Goal: Task Accomplishment & Management: Use online tool/utility

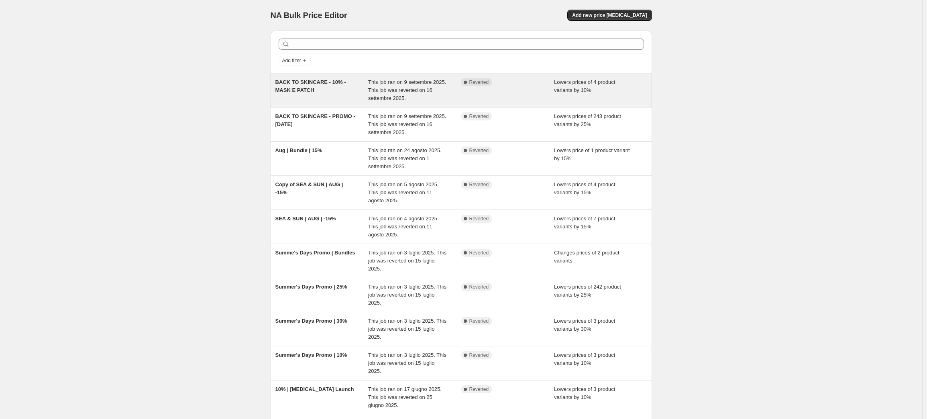
click at [313, 83] on span "BACK TO SKINCARE - 10% - MASK E PATCH" at bounding box center [310, 86] width 71 height 14
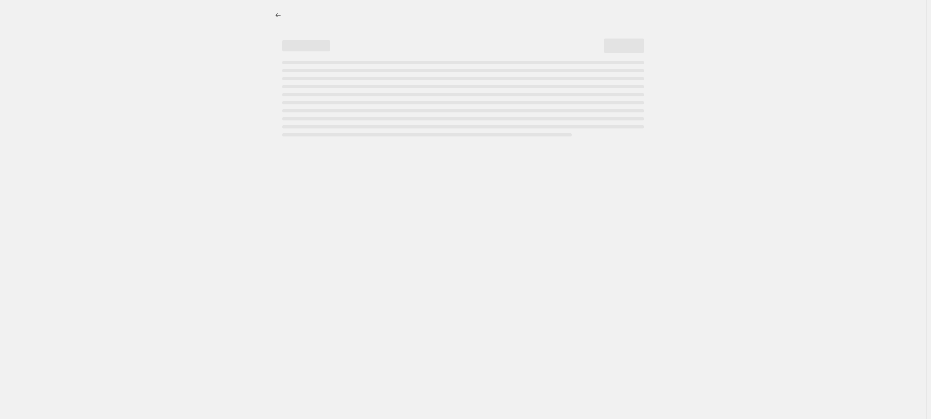
select select "percentage"
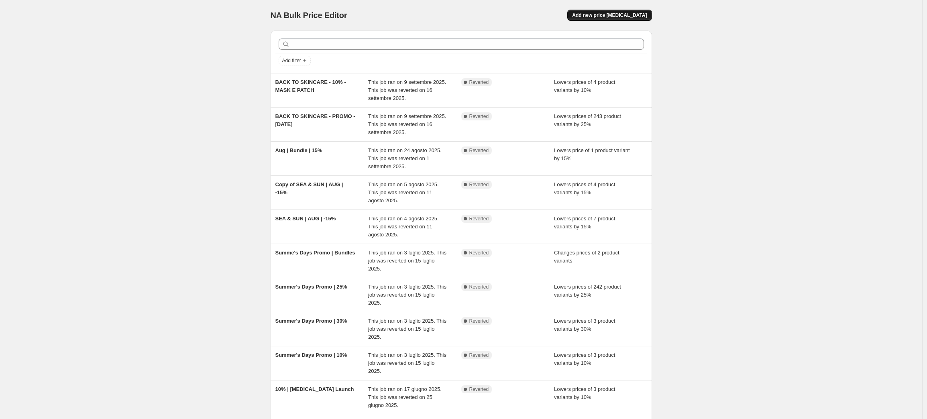
click at [631, 11] on button "Add new price change job" at bounding box center [609, 15] width 84 height 11
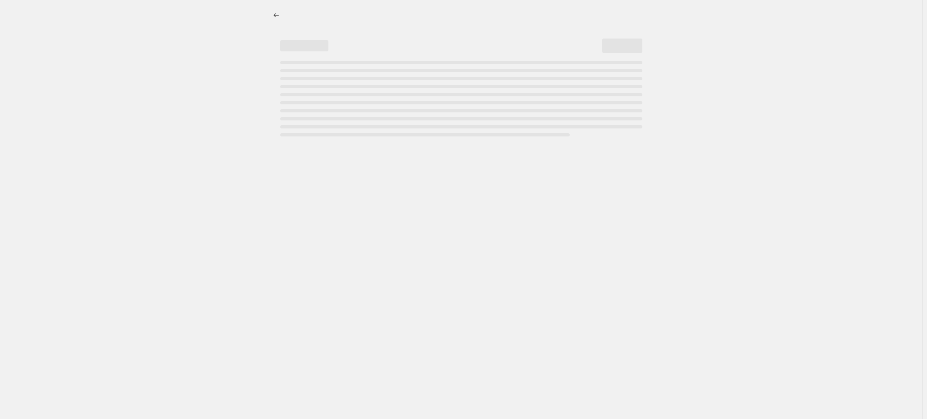
select select "percentage"
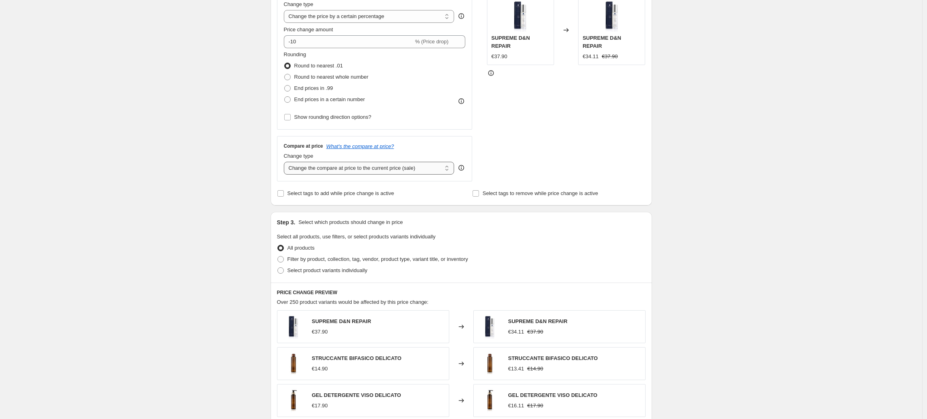
scroll to position [183, 0]
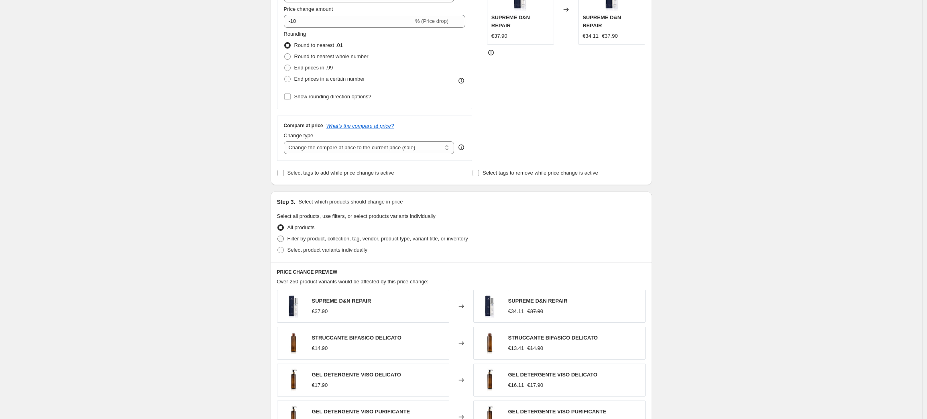
click at [292, 237] on span "Filter by product, collection, tag, vendor, product type, variant title, or inv…" at bounding box center [377, 239] width 181 height 6
click at [278, 236] on input "Filter by product, collection, tag, vendor, product type, variant title, or inv…" at bounding box center [277, 236] width 0 height 0
radio input "true"
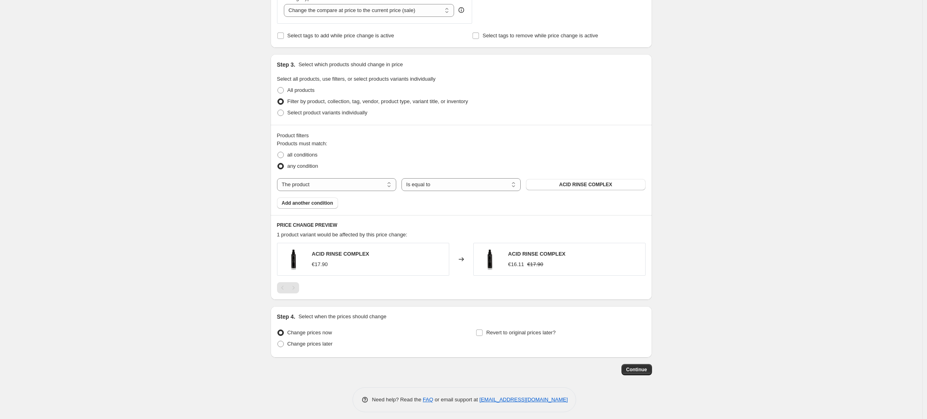
scroll to position [326, 0]
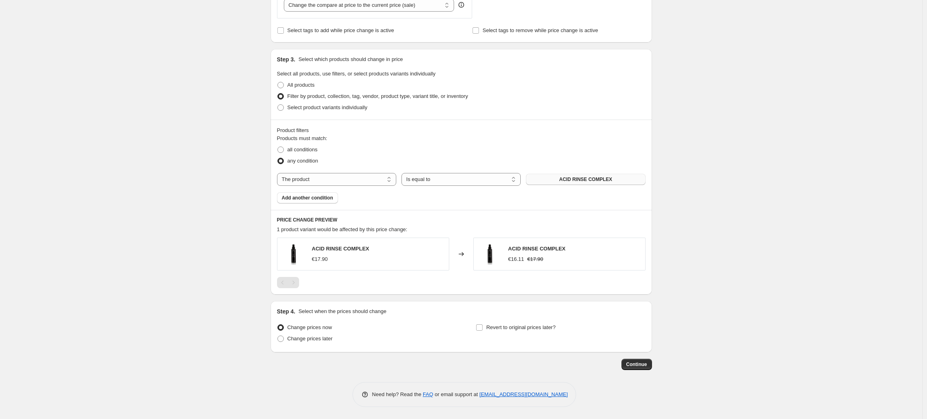
click at [566, 182] on span "ACID RINSE COMPLEX" at bounding box center [585, 179] width 53 height 6
click at [567, 180] on span "ACID RINSE COMPLEX" at bounding box center [585, 179] width 53 height 6
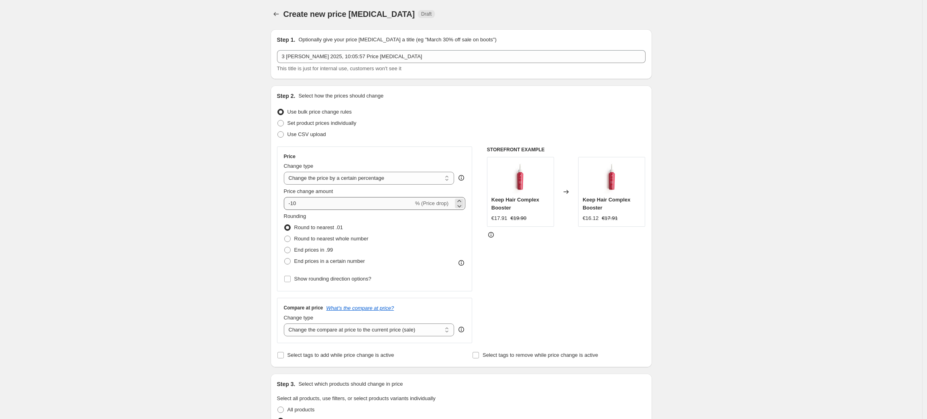
scroll to position [2, 0]
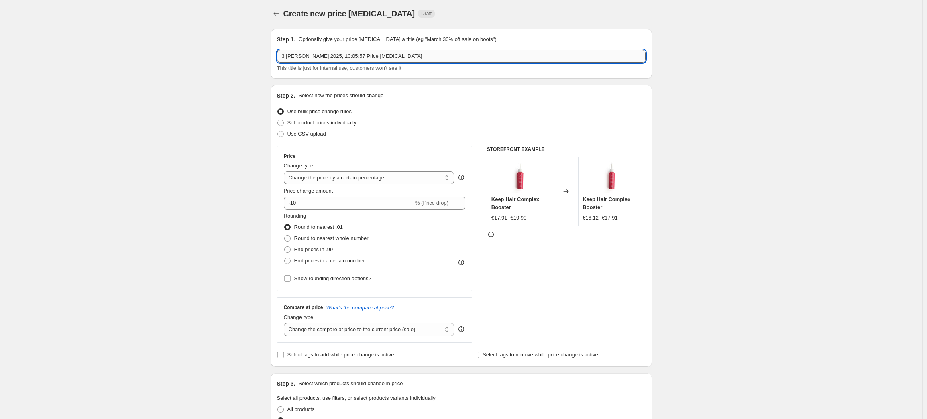
click at [311, 55] on input "3 ott 2025, 10:05:57 Price change job" at bounding box center [461, 56] width 368 height 13
click at [208, 72] on div "Create new price change job. This page is ready Create new price change job Dra…" at bounding box center [461, 370] width 922 height 745
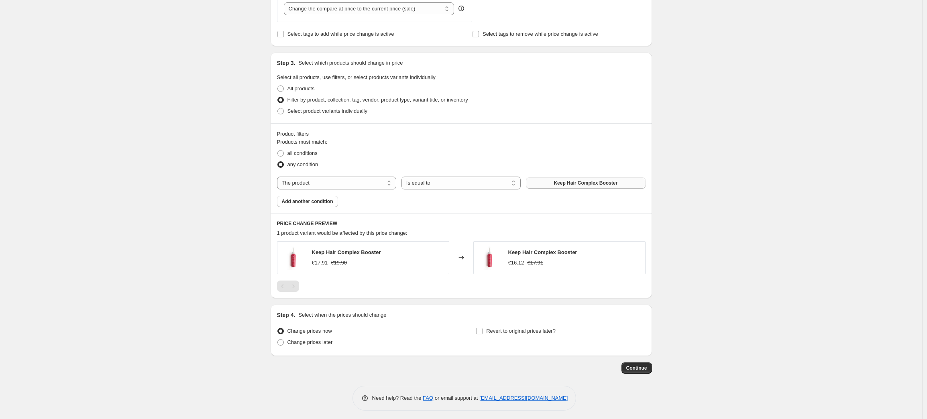
scroll to position [326, 0]
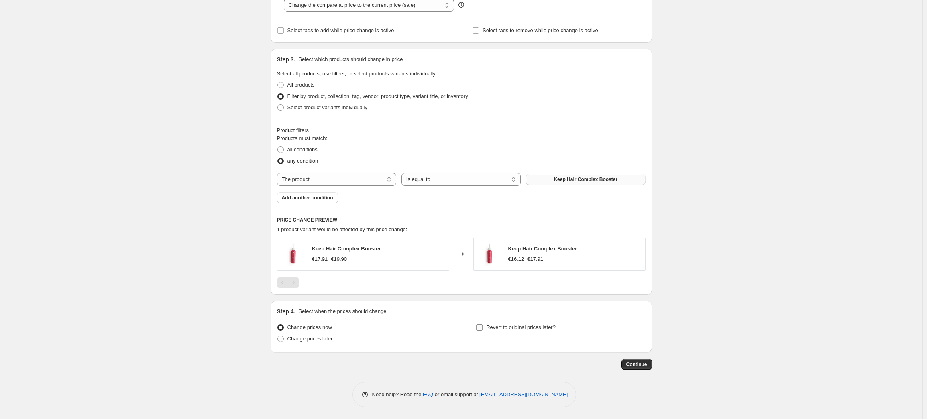
click at [539, 331] on span "Revert to original prices later?" at bounding box center [520, 327] width 69 height 8
click at [482, 331] on input "Revert to original prices later?" at bounding box center [479, 327] width 6 height 6
checkbox input "true"
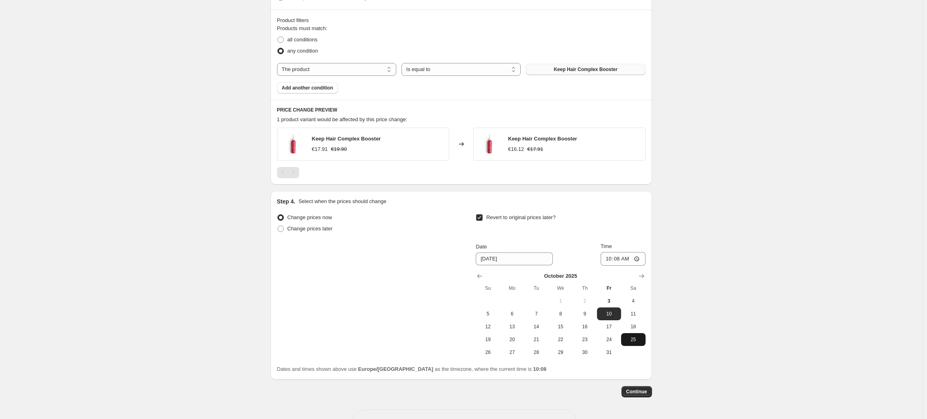
scroll to position [457, 0]
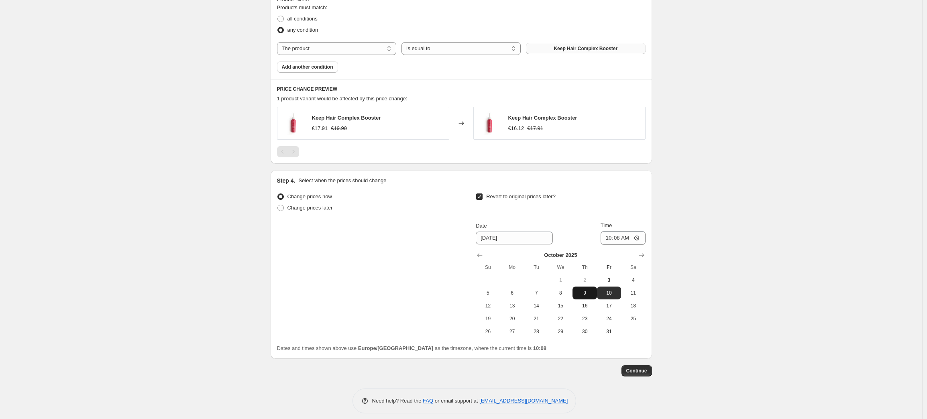
click at [591, 294] on span "9" at bounding box center [584, 293] width 18 height 6
type input "10/9/2025"
click at [622, 241] on input "10:08" at bounding box center [622, 238] width 45 height 14
click at [639, 239] on input "10:08" at bounding box center [622, 238] width 45 height 14
type input "00:15"
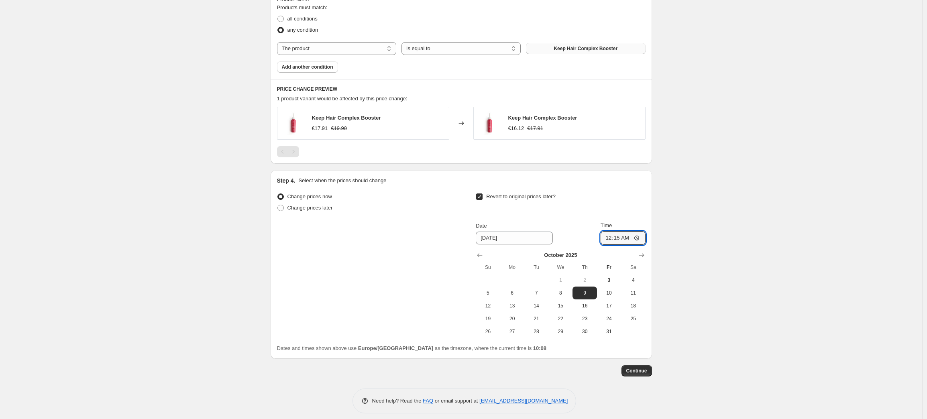
click at [627, 199] on div "Revert to original prices later?" at bounding box center [560, 203] width 169 height 24
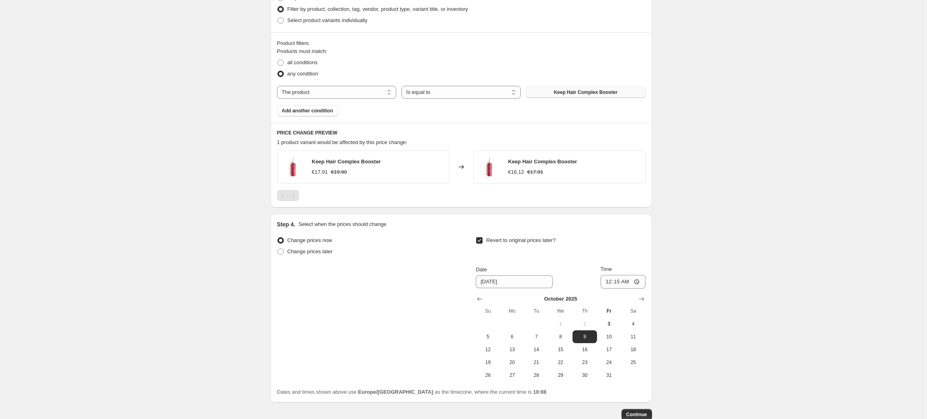
scroll to position [370, 0]
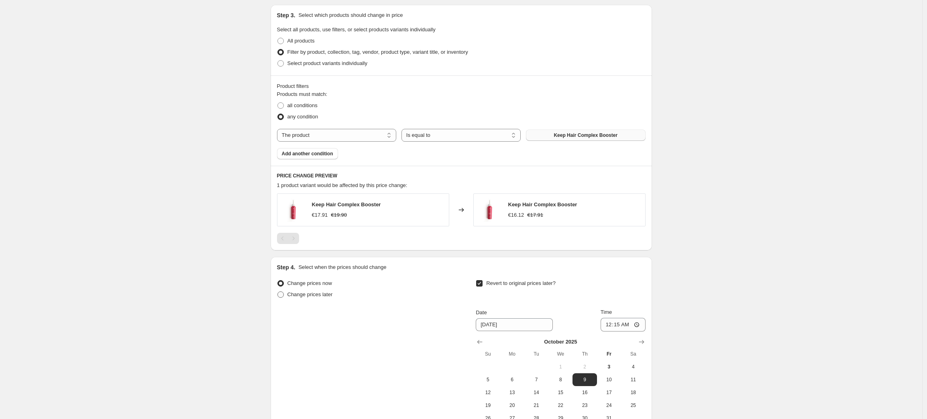
click at [329, 297] on span "Change prices later" at bounding box center [309, 295] width 45 height 8
click at [278, 292] on input "Change prices later" at bounding box center [277, 291] width 0 height 0
radio input "true"
click at [324, 285] on span "Change prices now" at bounding box center [309, 283] width 45 height 6
click at [278, 281] on input "Change prices now" at bounding box center [277, 280] width 0 height 0
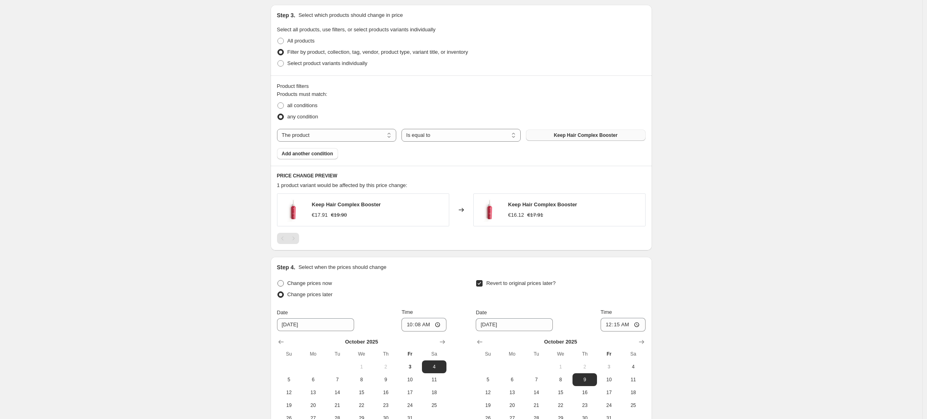
radio input "true"
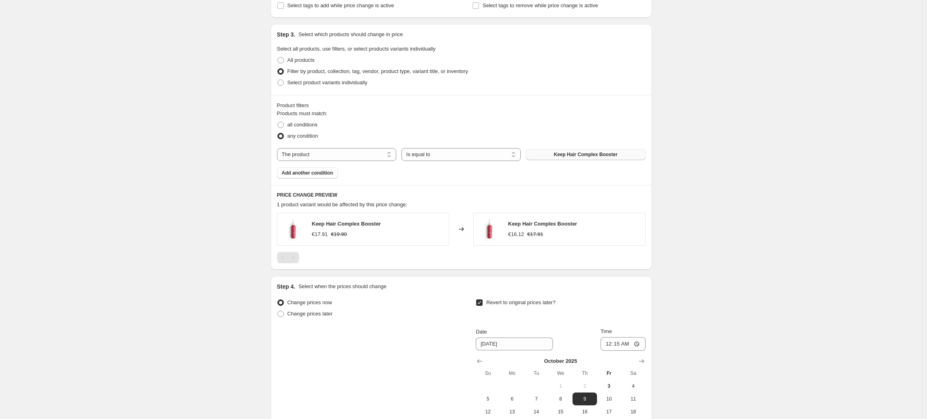
scroll to position [341, 0]
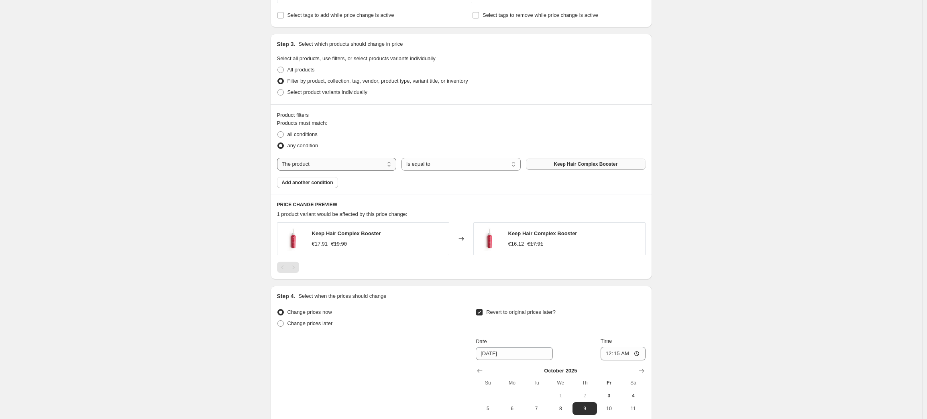
click at [345, 166] on select "The product The product's collection The product's tag The product's vendor The…" at bounding box center [336, 164] width 119 height 13
select select "tag"
click at [593, 165] on span "14 giorni" at bounding box center [585, 164] width 20 height 6
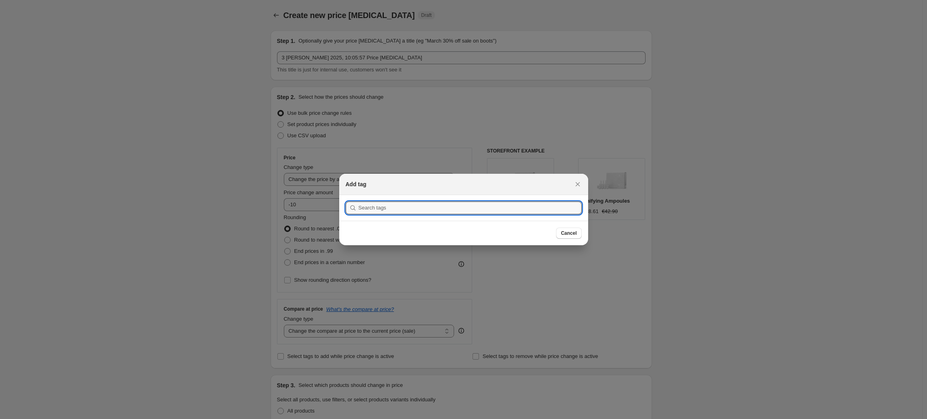
scroll to position [0, 0]
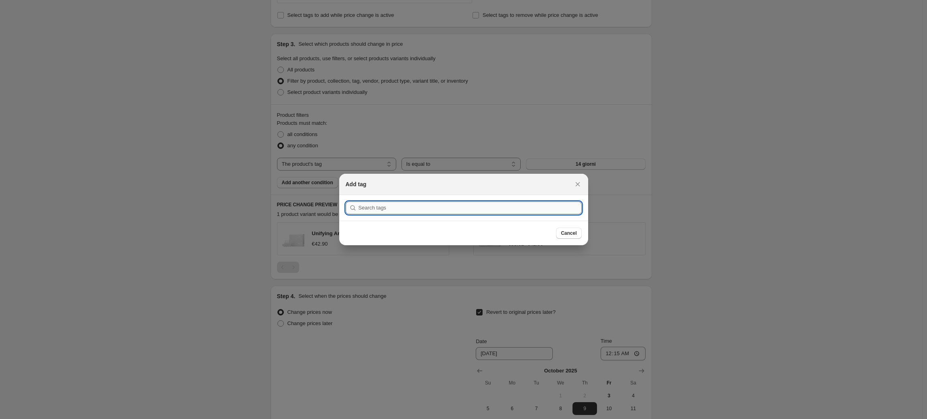
click at [431, 204] on input ":r5j:" at bounding box center [469, 207] width 223 height 13
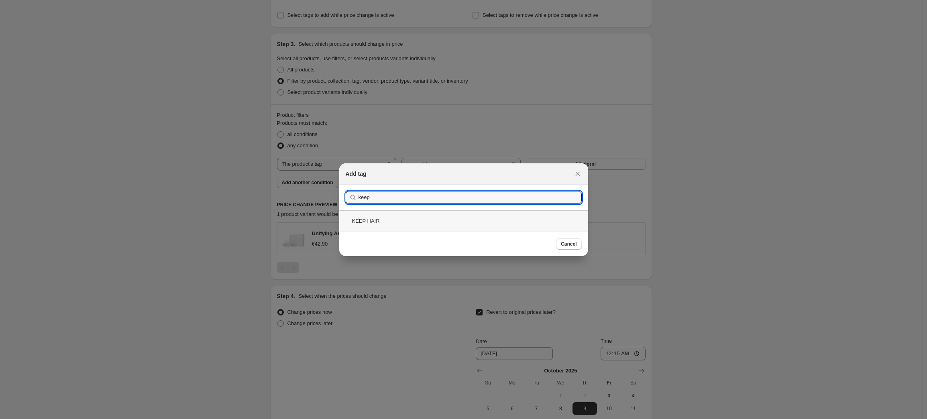
type input "keep"
click at [359, 221] on div "KEEP HAIR" at bounding box center [463, 220] width 249 height 21
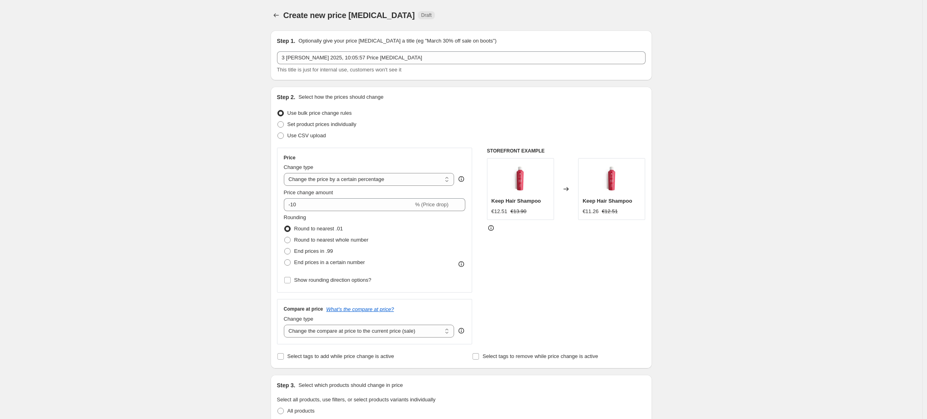
click at [493, 228] on icon at bounding box center [491, 228] width 8 height 8
click at [282, 11] on button "Price change jobs" at bounding box center [275, 15] width 11 height 11
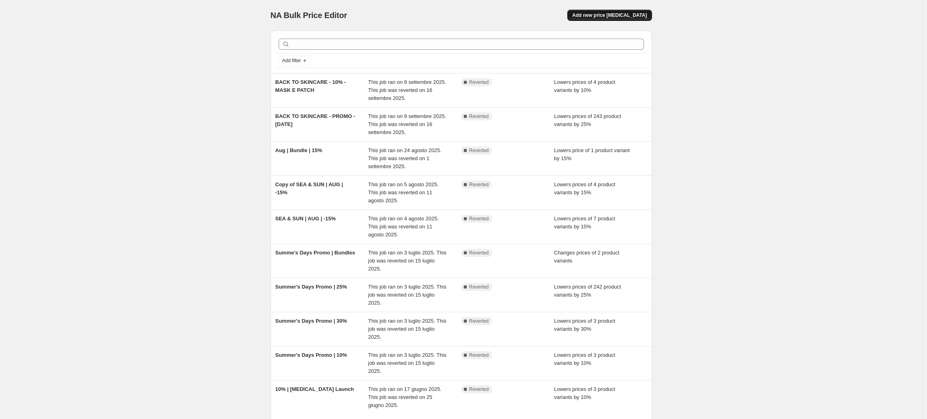
click at [614, 16] on span "Add new price change job" at bounding box center [609, 15] width 75 height 6
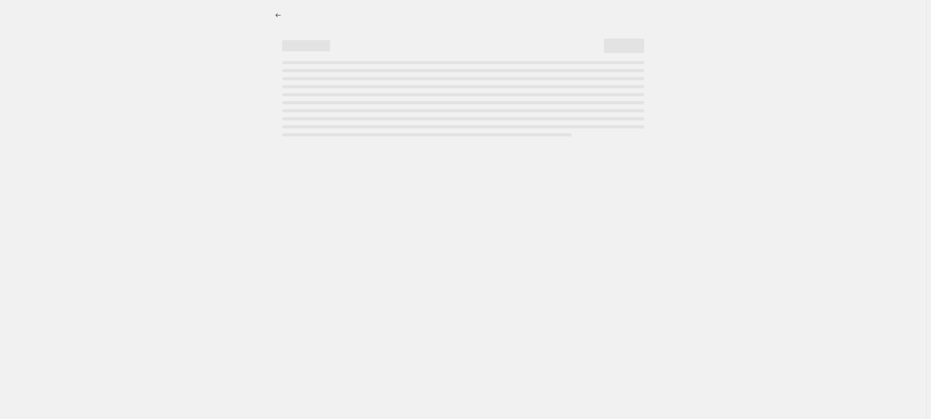
select select "percentage"
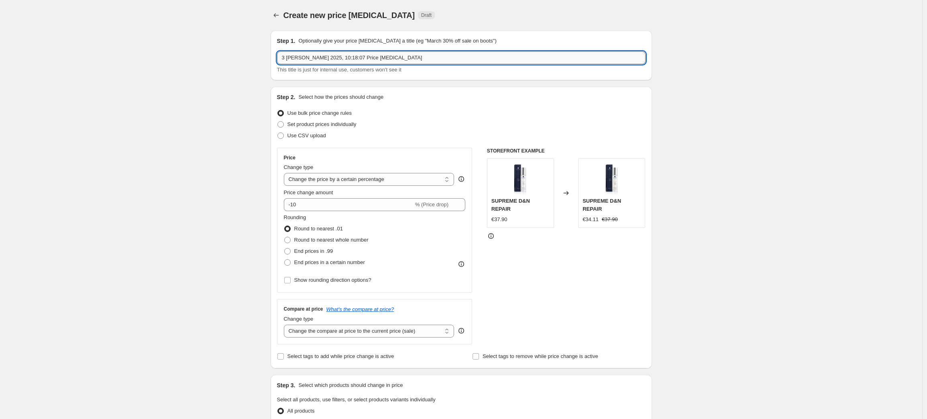
click at [319, 58] on input "3 ott 2025, 10:18:07 Price change job" at bounding box center [461, 57] width 368 height 13
click at [359, 55] on input "3 ott 2025, 10:18:07 Price change job" at bounding box center [461, 57] width 368 height 13
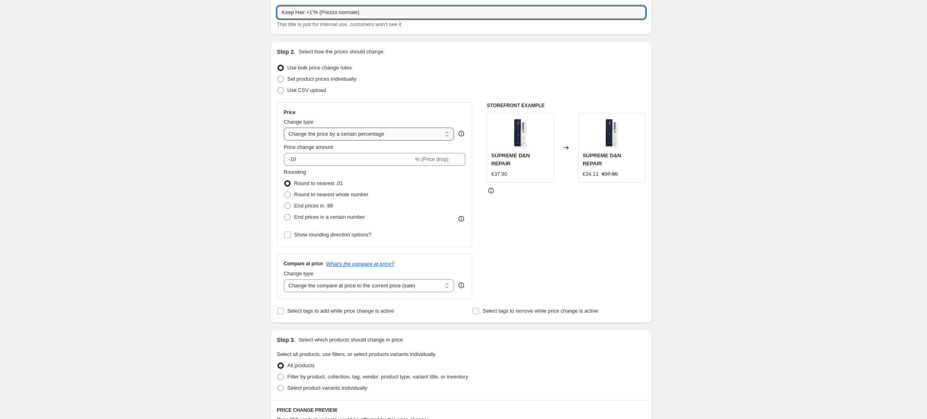
scroll to position [47, 0]
type input "Keep Hair +1'% (Prezzo normale)"
click at [329, 132] on select "Change the price to a certain amount Change the price by a certain amount Chang…" at bounding box center [369, 132] width 171 height 13
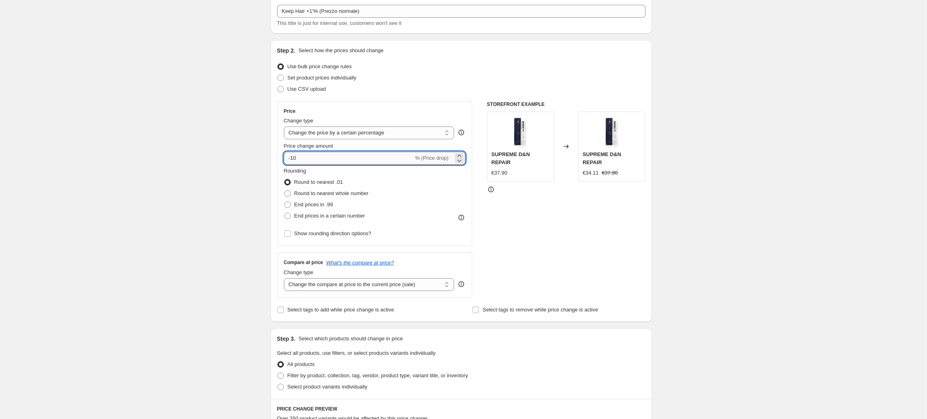
click at [303, 158] on input "-10" at bounding box center [349, 158] width 130 height 13
type input "10"
click at [378, 144] on div "Price change amount" at bounding box center [375, 146] width 182 height 8
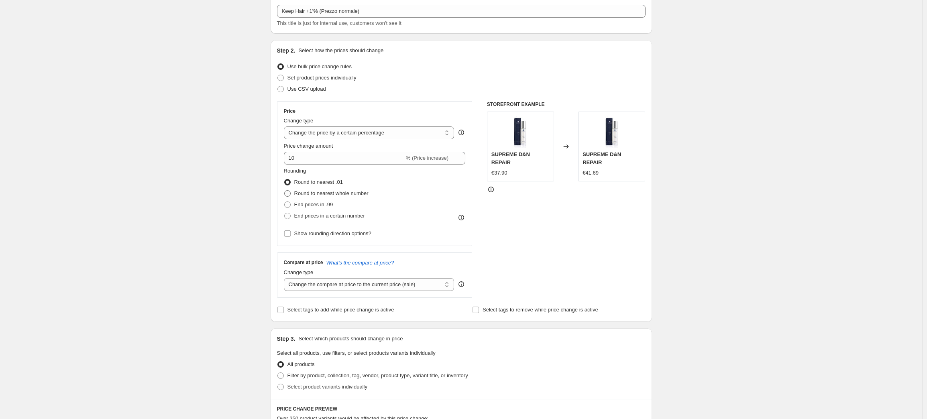
click at [326, 193] on span "Round to nearest whole number" at bounding box center [331, 193] width 74 height 6
click at [285, 191] on input "Round to nearest whole number" at bounding box center [284, 190] width 0 height 0
radio input "true"
click at [324, 182] on span "Round to nearest .01" at bounding box center [318, 182] width 49 height 6
click at [285, 179] on input "Round to nearest .01" at bounding box center [284, 179] width 0 height 0
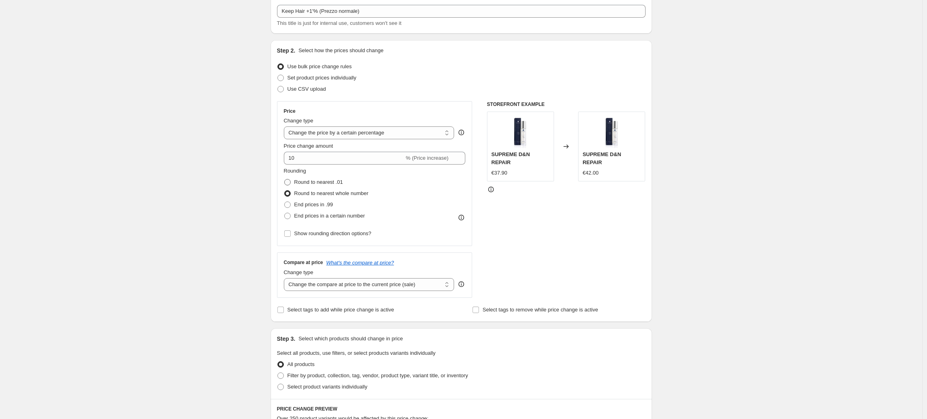
radio input "true"
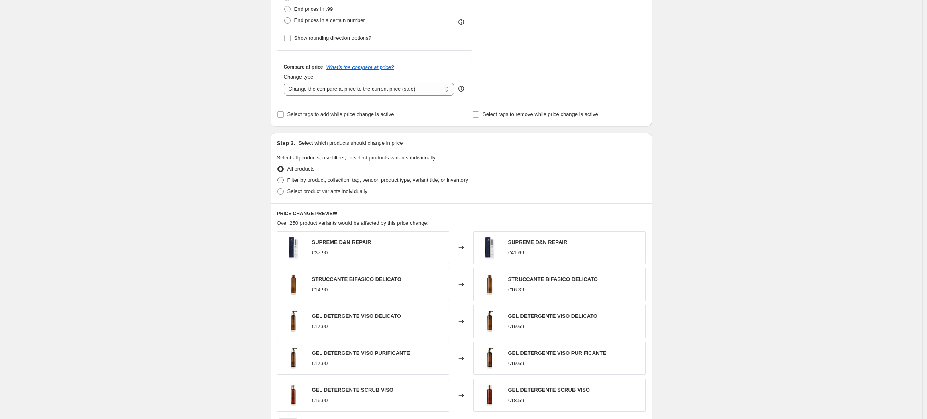
scroll to position [244, 0]
click at [309, 180] on span "Filter by product, collection, tag, vendor, product type, variant title, or inv…" at bounding box center [377, 178] width 181 height 6
click at [278, 175] on input "Filter by product, collection, tag, vendor, product type, variant title, or inv…" at bounding box center [277, 175] width 0 height 0
radio input "true"
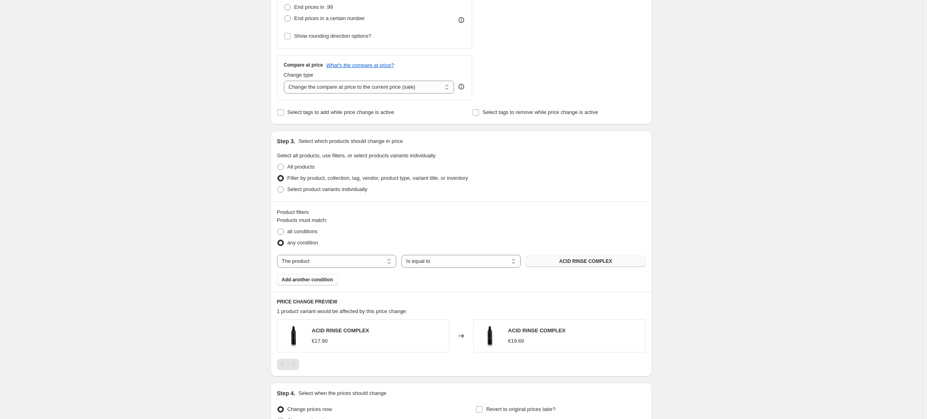
click at [566, 262] on span "ACID RINSE COMPLEX" at bounding box center [585, 261] width 53 height 6
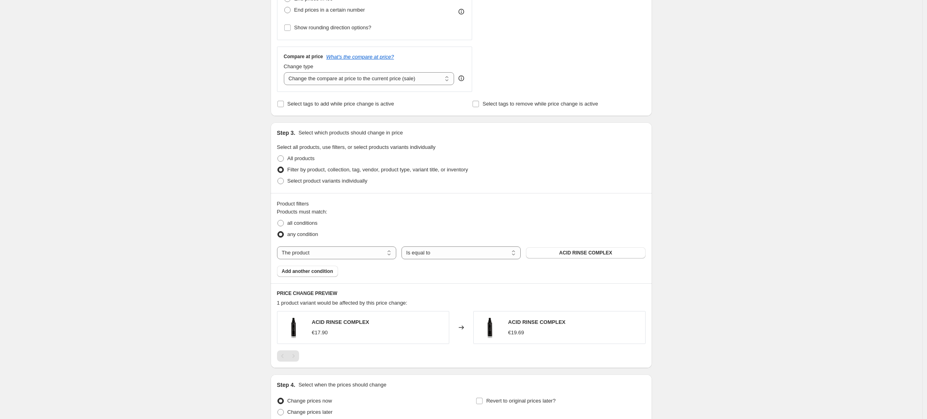
scroll to position [258, 0]
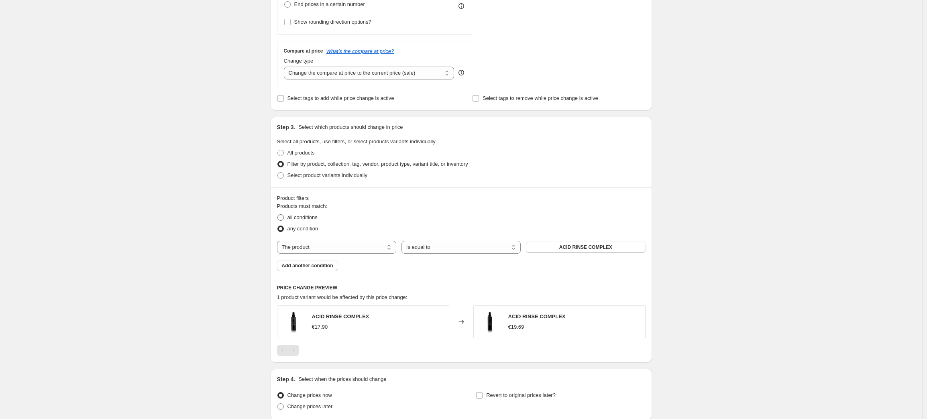
click at [313, 219] on span "all conditions" at bounding box center [302, 217] width 30 height 6
click at [278, 215] on input "all conditions" at bounding box center [277, 214] width 0 height 0
radio input "true"
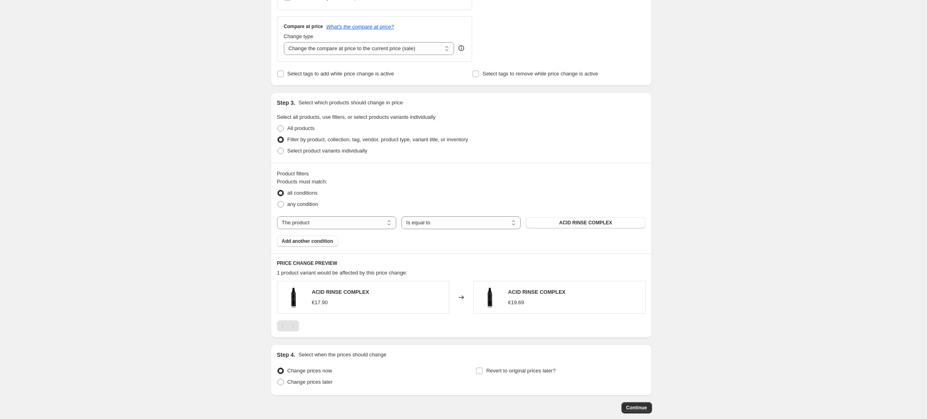
scroll to position [318, 0]
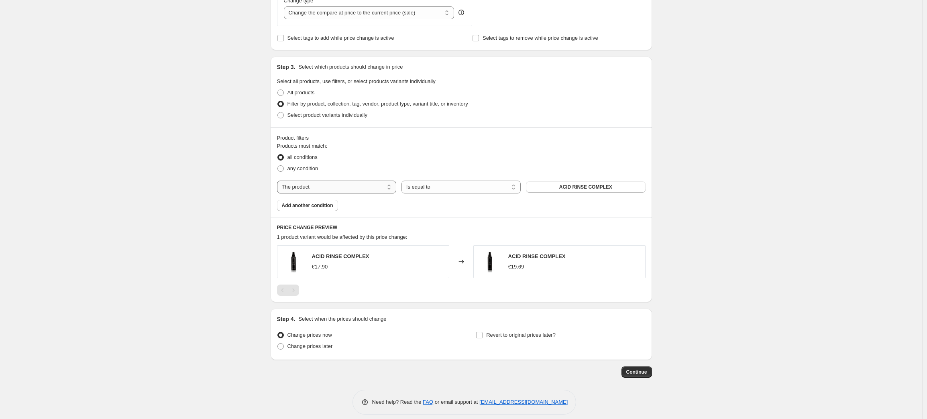
click at [346, 187] on select "The product The product's collection The product's tag The product's vendor The…" at bounding box center [336, 187] width 119 height 13
select select "tag"
click at [590, 188] on span "14 giorni" at bounding box center [585, 187] width 20 height 6
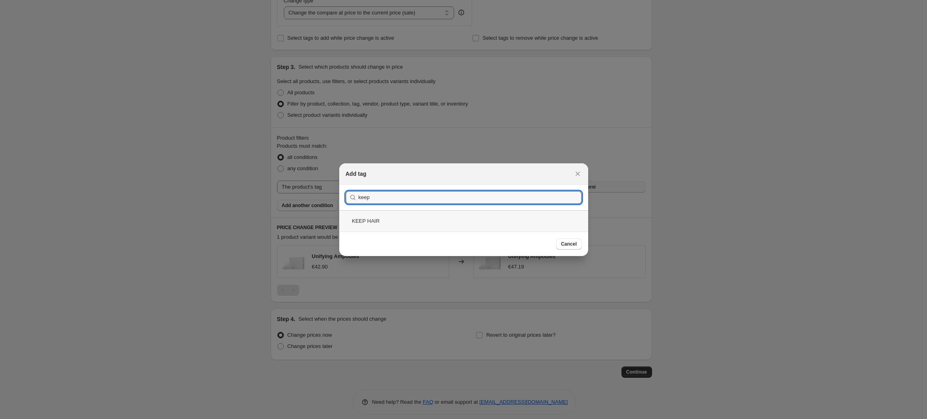
type input "keep"
click at [370, 218] on div "KEEP HAIR" at bounding box center [463, 220] width 249 height 21
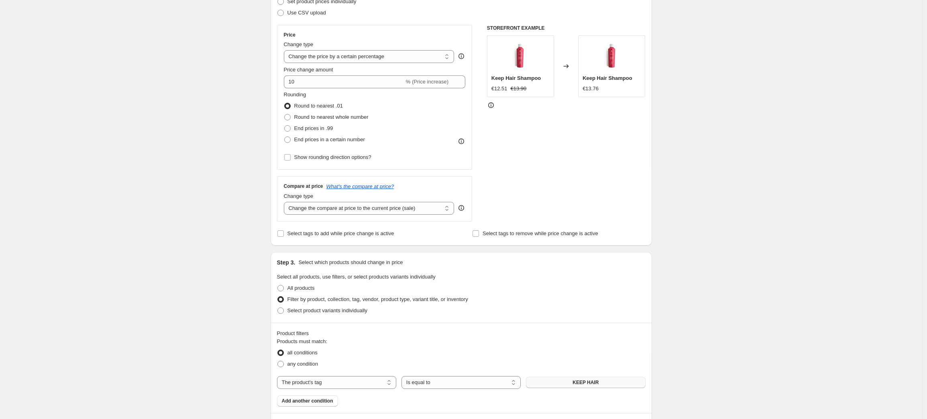
scroll to position [0, 0]
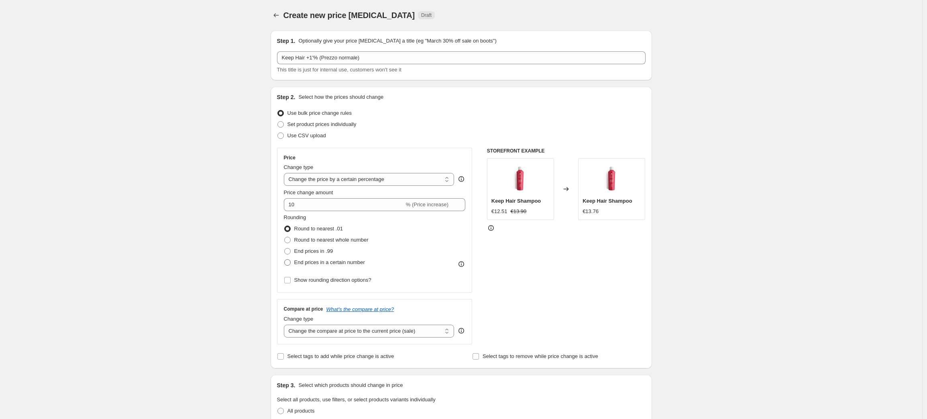
click at [336, 263] on span "End prices in a certain number" at bounding box center [329, 262] width 71 height 6
click at [285, 260] on input "End prices in a certain number" at bounding box center [284, 259] width 0 height 0
radio input "true"
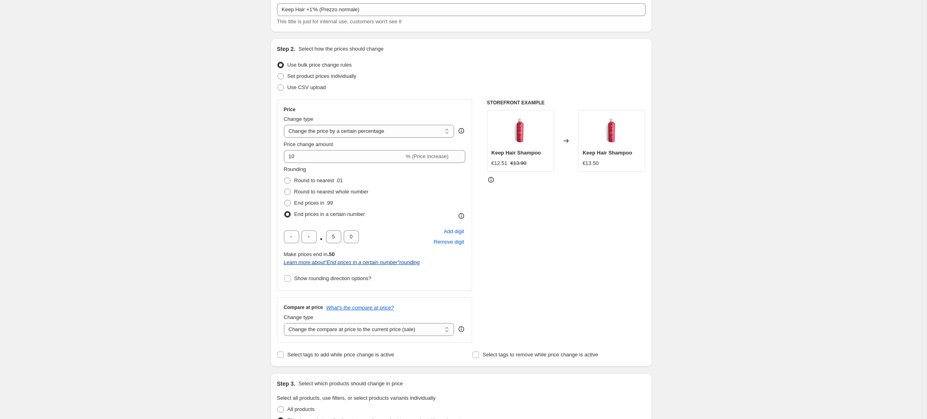
scroll to position [51, 0]
click at [313, 187] on span "Round to nearest whole number" at bounding box center [331, 188] width 74 height 6
click at [285, 186] on input "Round to nearest whole number" at bounding box center [284, 185] width 0 height 0
radio input "true"
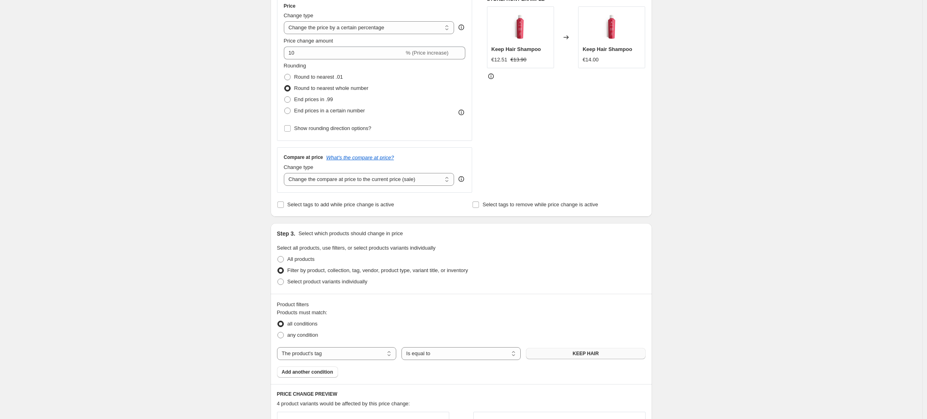
scroll to position [151, 0]
click at [301, 79] on span "Round to nearest .01" at bounding box center [318, 77] width 49 height 6
click at [285, 75] on input "Round to nearest .01" at bounding box center [284, 74] width 0 height 0
radio input "true"
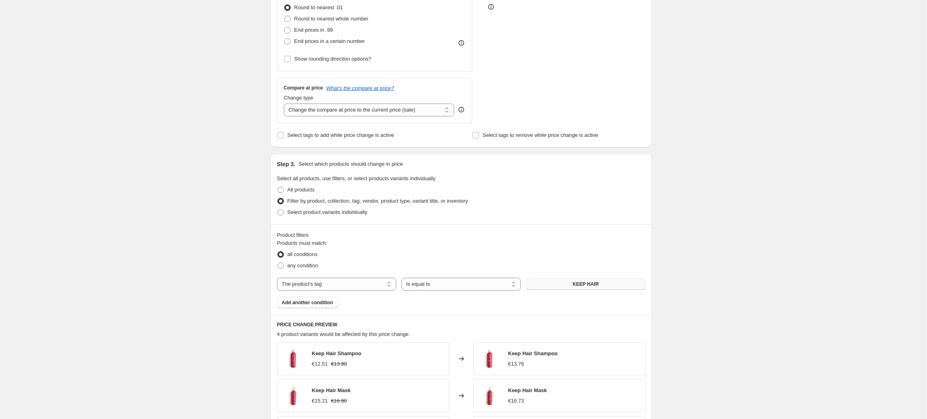
scroll to position [81, 0]
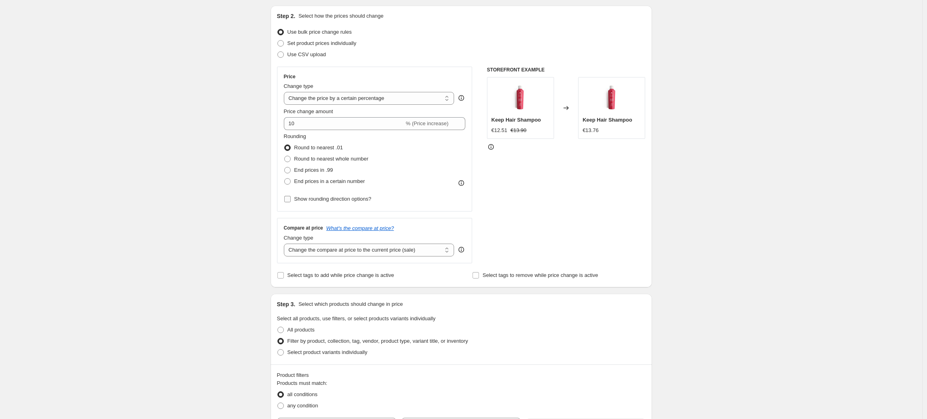
click at [291, 199] on input "Show rounding direction options?" at bounding box center [287, 199] width 6 height 6
checkbox input "true"
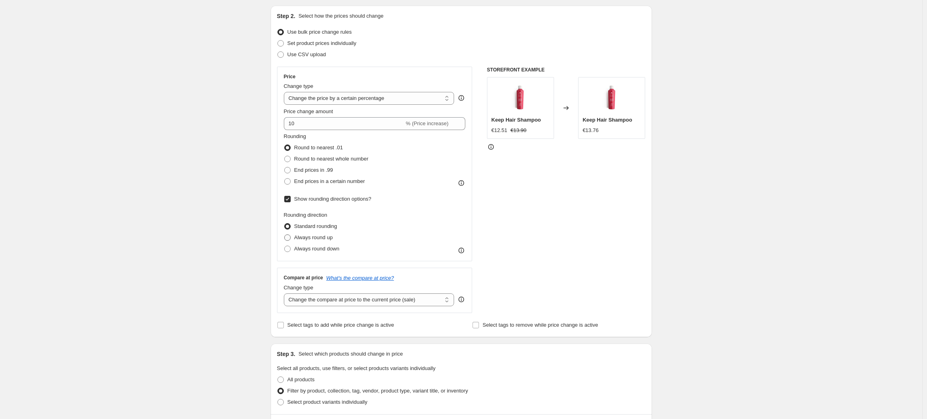
click at [291, 238] on span at bounding box center [287, 237] width 6 height 6
click at [285, 235] on input "Always round up" at bounding box center [284, 234] width 0 height 0
radio input "true"
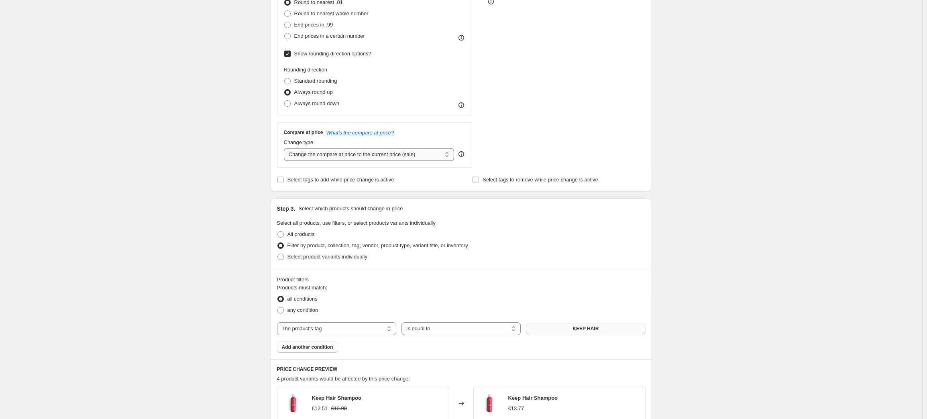
scroll to position [217, 0]
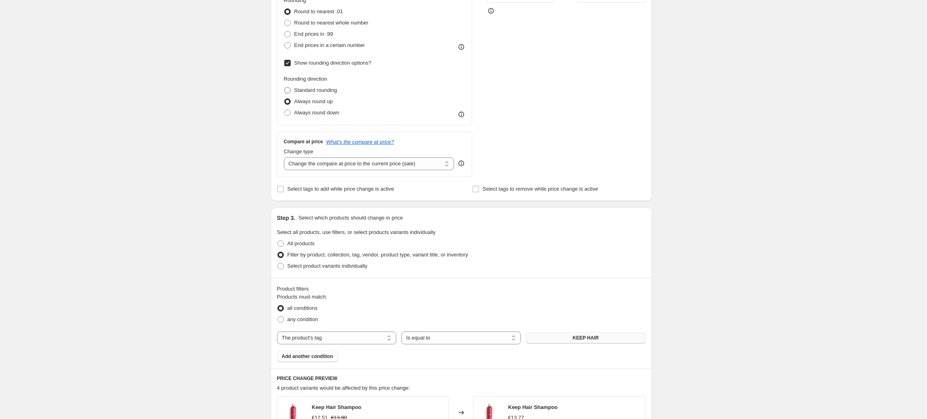
click at [291, 91] on span at bounding box center [287, 90] width 6 height 6
click at [285, 87] on input "Standard rounding" at bounding box center [284, 87] width 0 height 0
radio input "true"
click at [287, 65] on input "Show rounding direction options?" at bounding box center [287, 63] width 6 height 6
checkbox input "false"
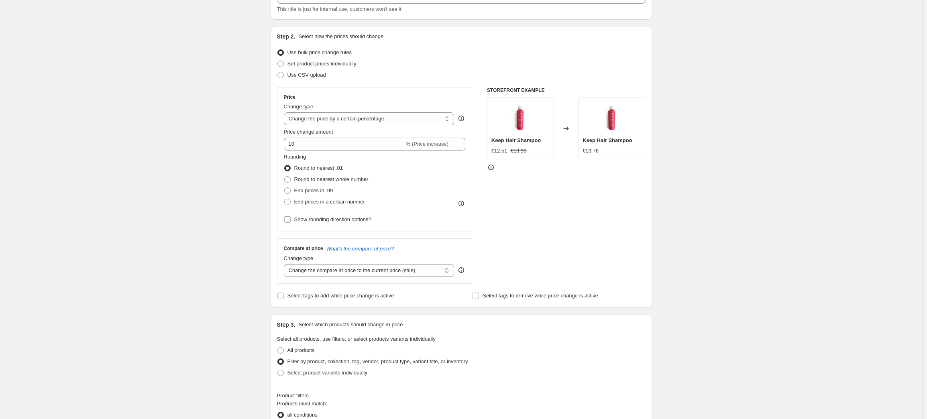
scroll to position [20, 0]
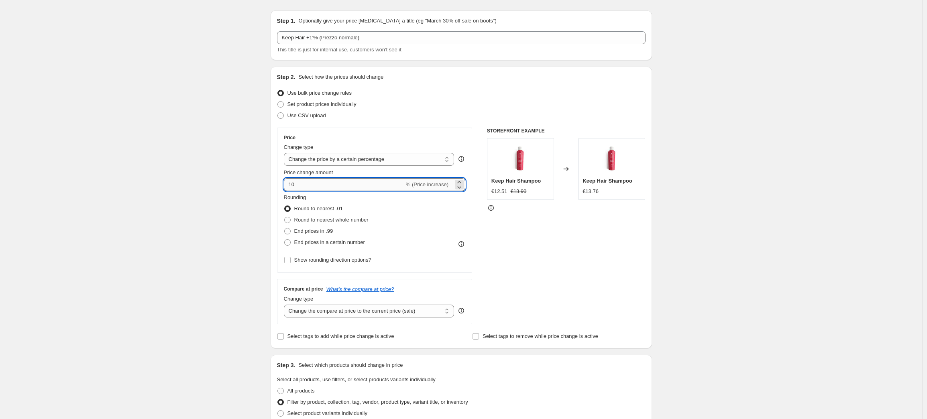
click at [290, 185] on input "10" at bounding box center [344, 184] width 120 height 13
click at [406, 210] on div "Rounding Round to nearest .01 Round to nearest whole number End prices in .99 E…" at bounding box center [375, 220] width 182 height 55
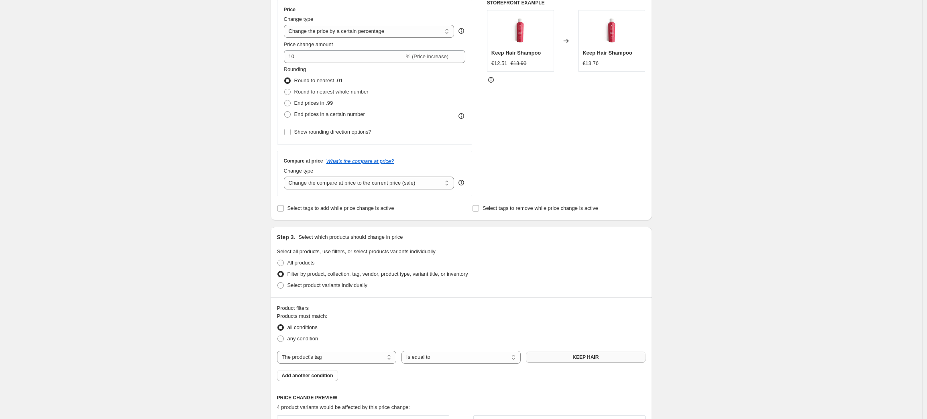
scroll to position [77, 0]
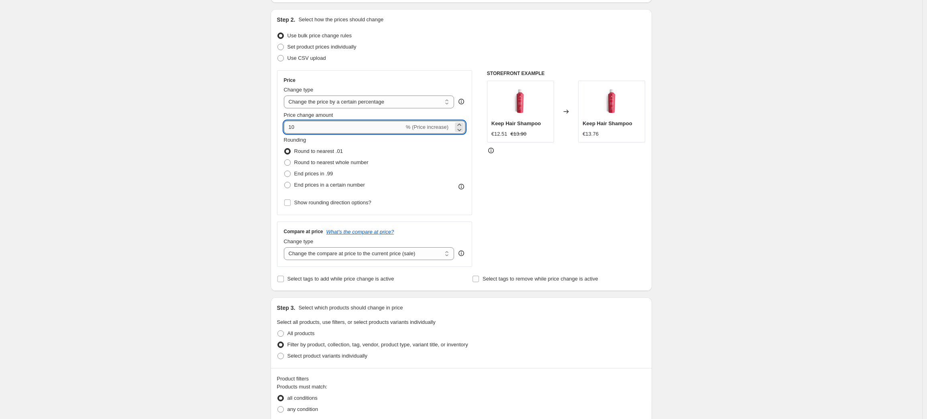
click at [294, 126] on input "10" at bounding box center [344, 127] width 120 height 13
click at [344, 164] on span "Round to nearest whole number" at bounding box center [331, 162] width 74 height 6
click at [285, 160] on input "Round to nearest whole number" at bounding box center [284, 159] width 0 height 0
radio input "true"
click at [339, 153] on span "Round to nearest .01" at bounding box center [318, 151] width 49 height 6
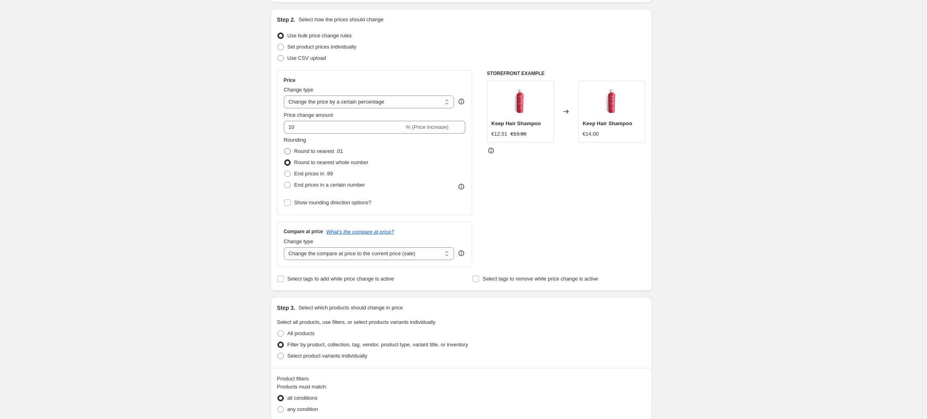
click at [285, 148] on input "Round to nearest .01" at bounding box center [284, 148] width 0 height 0
radio input "true"
click at [333, 173] on span "End prices in .99" at bounding box center [313, 174] width 39 height 6
click at [285, 171] on input "End prices in .99" at bounding box center [284, 171] width 0 height 0
radio input "true"
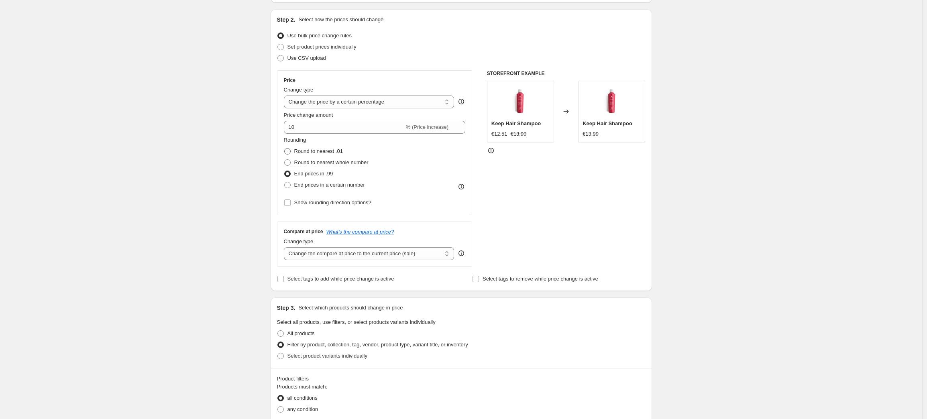
click at [328, 150] on span "Round to nearest .01" at bounding box center [318, 151] width 49 height 6
click at [285, 148] on input "Round to nearest .01" at bounding box center [284, 148] width 0 height 0
radio input "true"
click at [390, 100] on select "Change the price to a certain amount Change the price by a certain amount Chang…" at bounding box center [369, 102] width 171 height 13
select select "ecap"
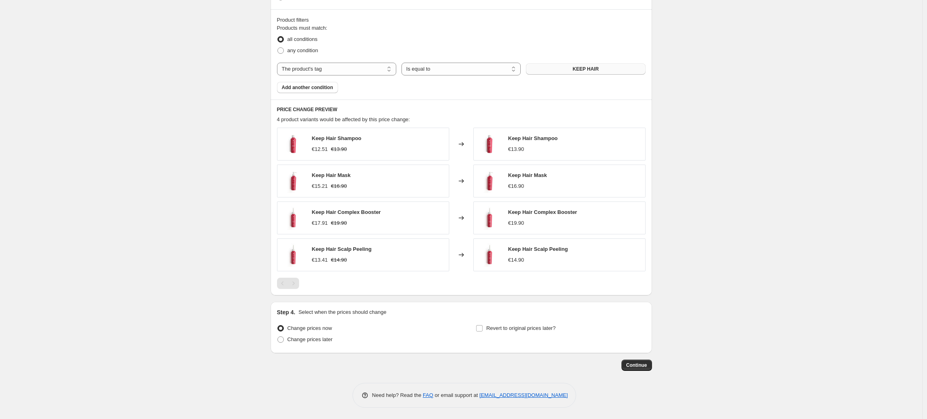
scroll to position [347, 0]
click at [302, 340] on span "Change prices later" at bounding box center [309, 339] width 45 height 6
click at [278, 336] on input "Change prices later" at bounding box center [277, 336] width 0 height 0
radio input "true"
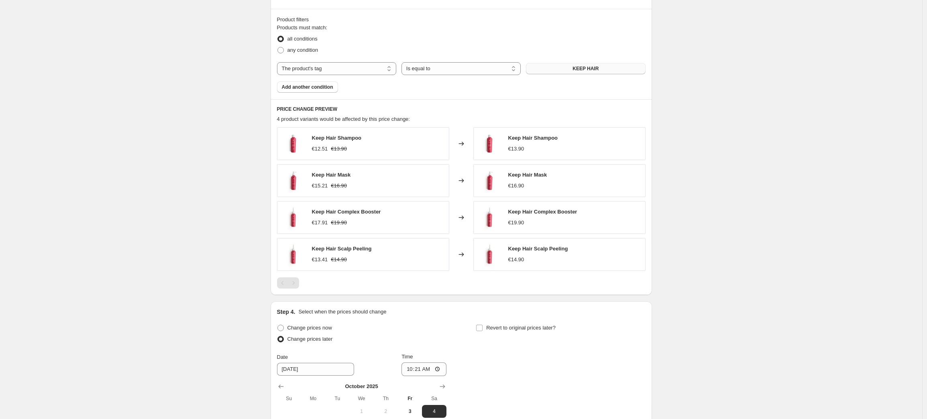
scroll to position [481, 0]
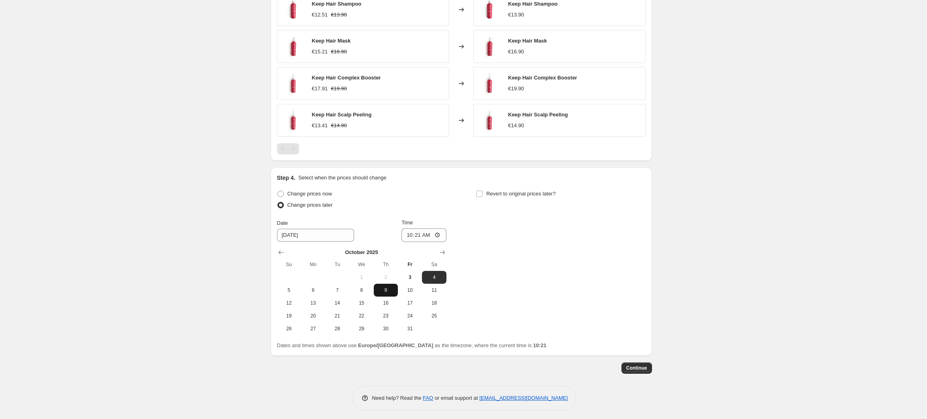
click at [388, 291] on span "9" at bounding box center [386, 290] width 18 height 6
type input "10/9/2025"
click at [425, 233] on input "10:21" at bounding box center [423, 235] width 45 height 14
click at [439, 234] on input "10:21" at bounding box center [423, 235] width 45 height 14
type input "00:15"
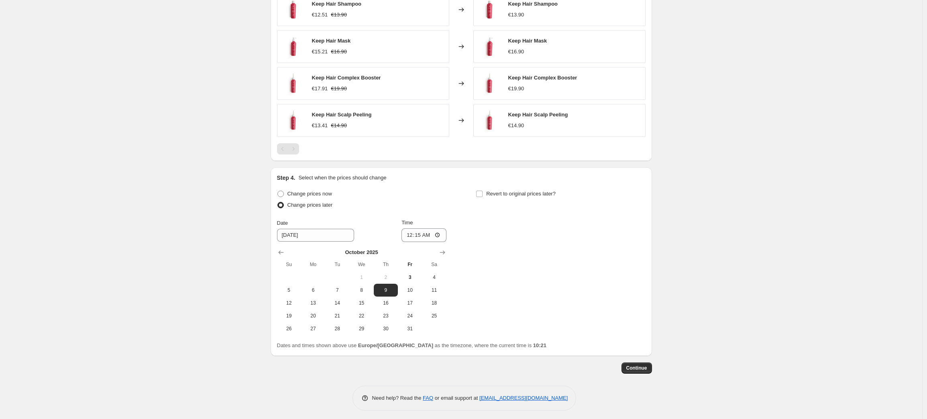
click at [444, 201] on div "Change prices later" at bounding box center [361, 204] width 169 height 11
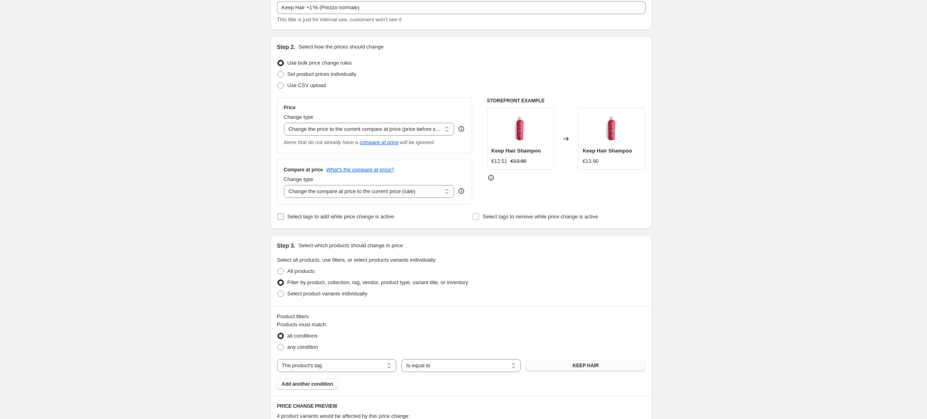
scroll to position [0, 0]
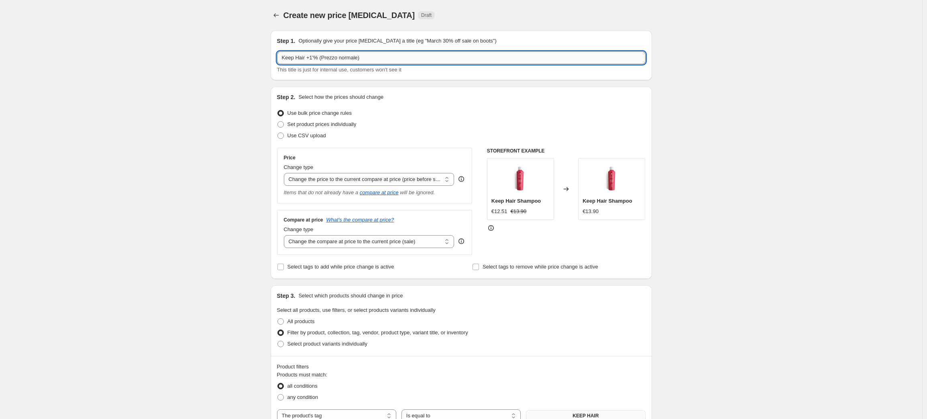
click at [317, 58] on input "Keep Hair +1'% (Prezzo normale)" at bounding box center [461, 57] width 368 height 13
type input "Keep Hair +10% (Prezzo normale)"
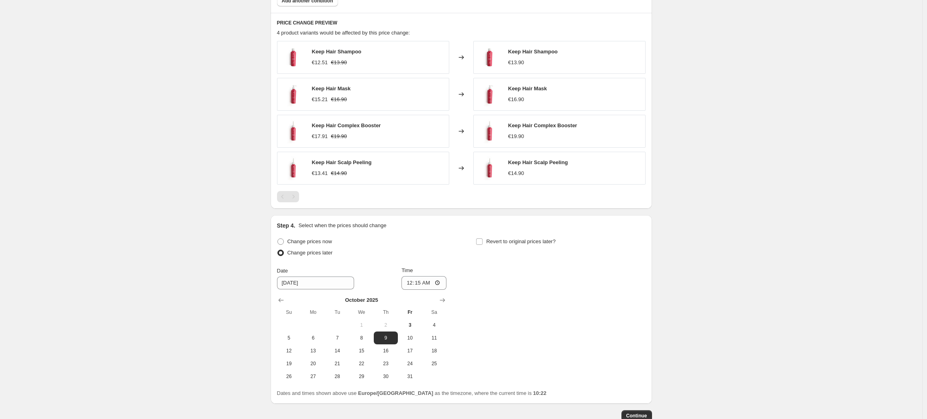
scroll to position [439, 0]
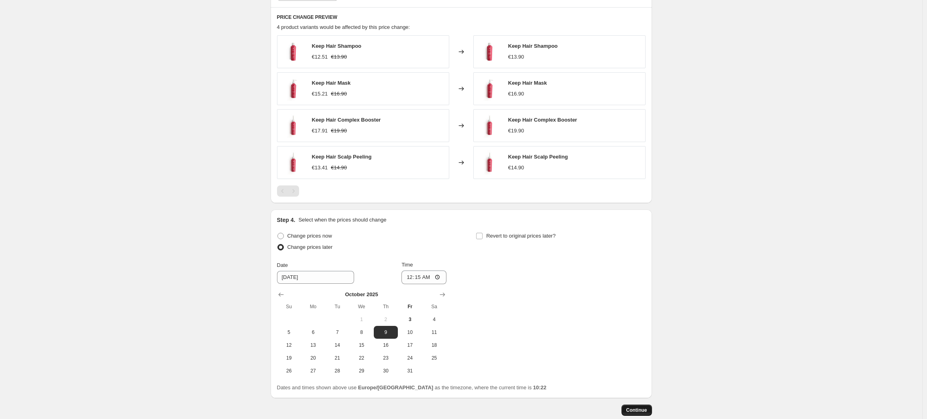
click at [637, 411] on span "Continue" at bounding box center [636, 410] width 21 height 6
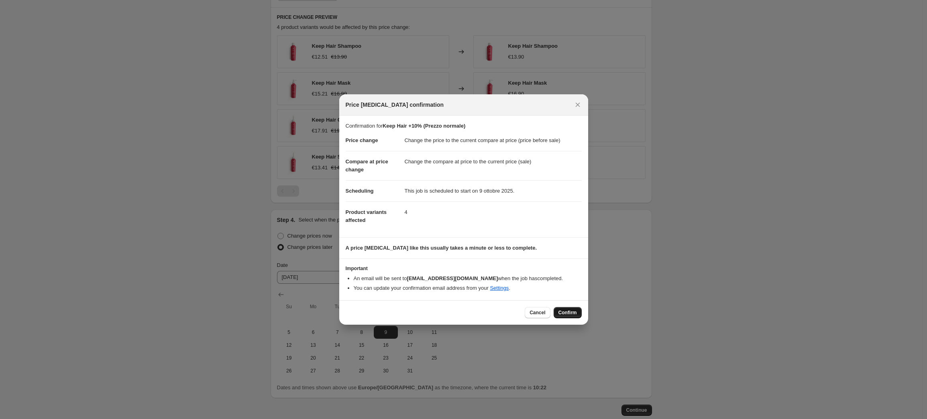
click at [571, 313] on span "Confirm" at bounding box center [567, 312] width 18 height 6
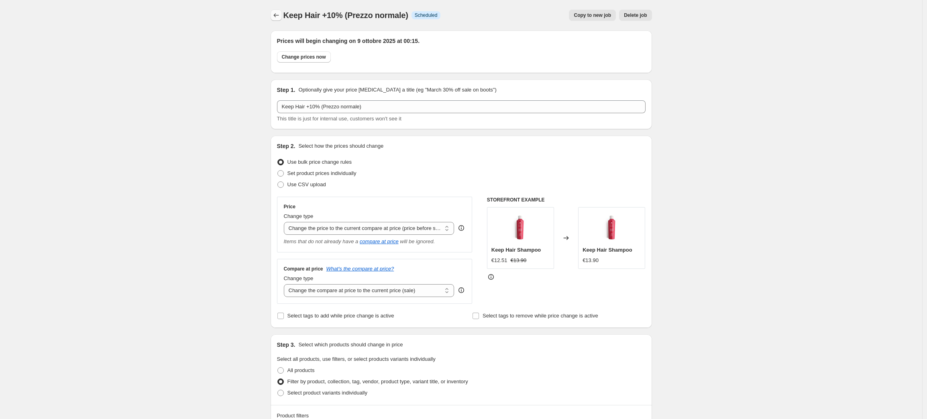
click at [280, 16] on icon "Price change jobs" at bounding box center [276, 15] width 8 height 8
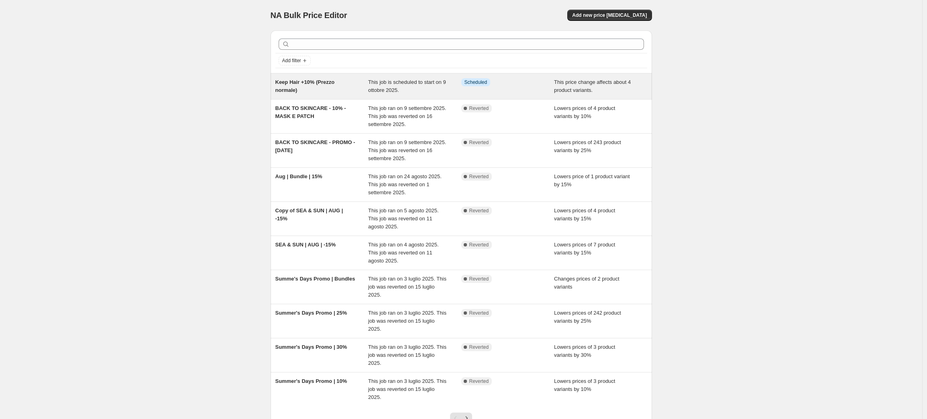
click at [532, 79] on div "Info Scheduled" at bounding box center [501, 82] width 81 height 8
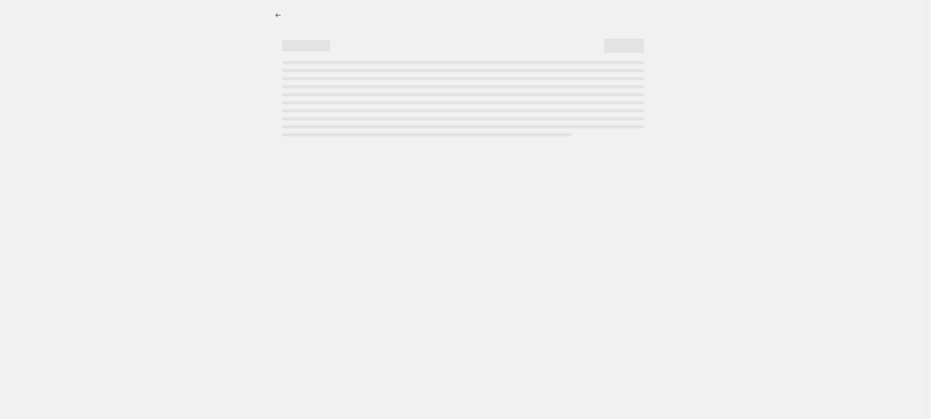
select select "ecap"
select select "tag"
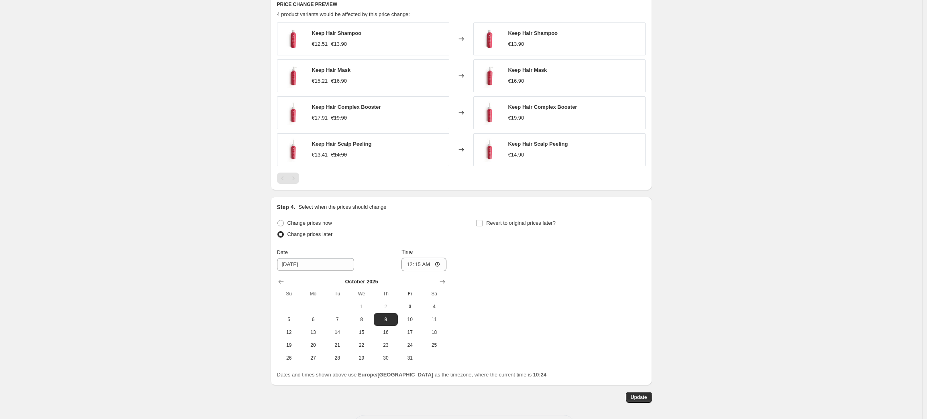
scroll to position [500, 0]
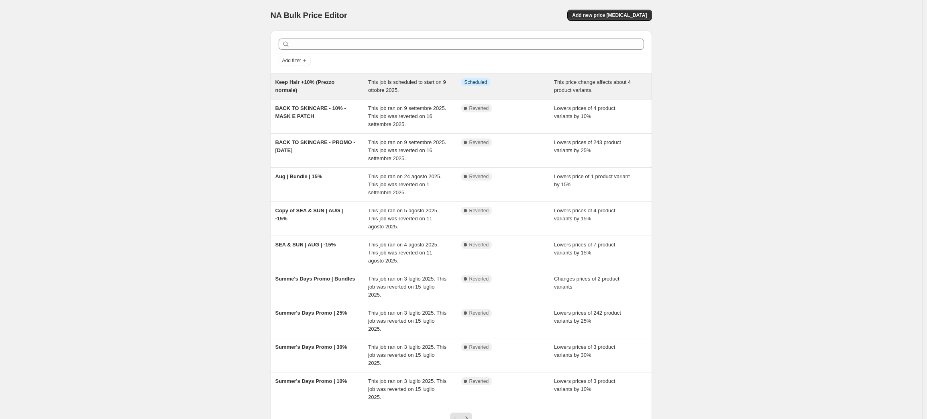
click at [502, 80] on div "Info Scheduled" at bounding box center [501, 82] width 81 height 8
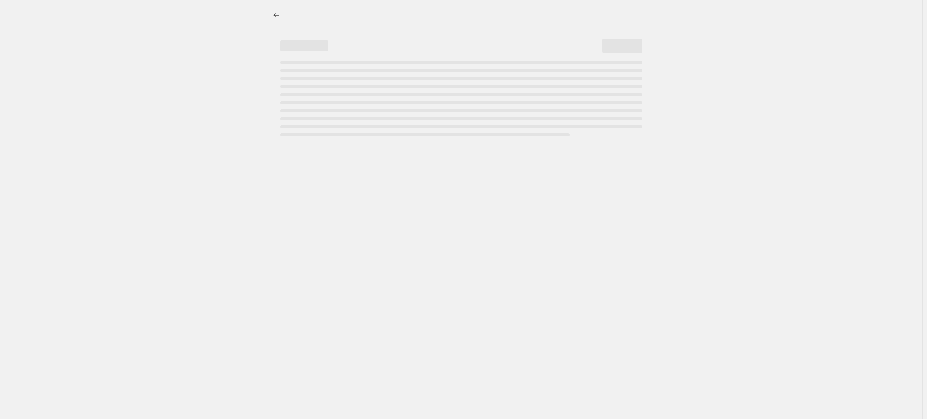
select select "ecap"
select select "tag"
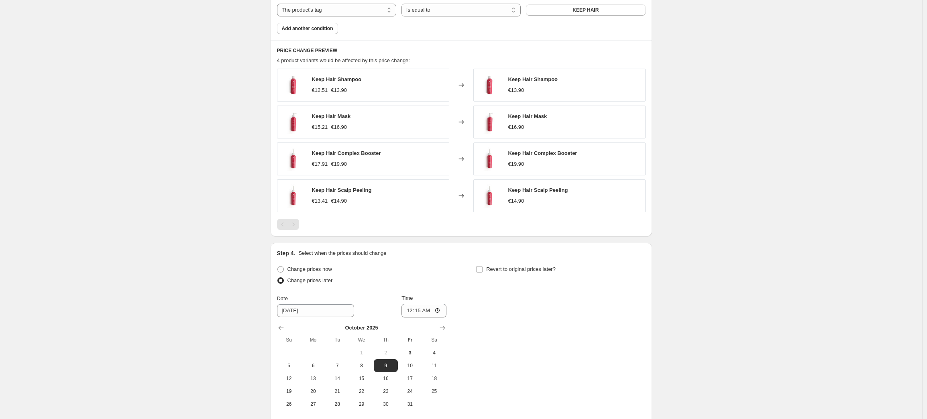
scroll to position [456, 0]
